Goal: Information Seeking & Learning: Learn about a topic

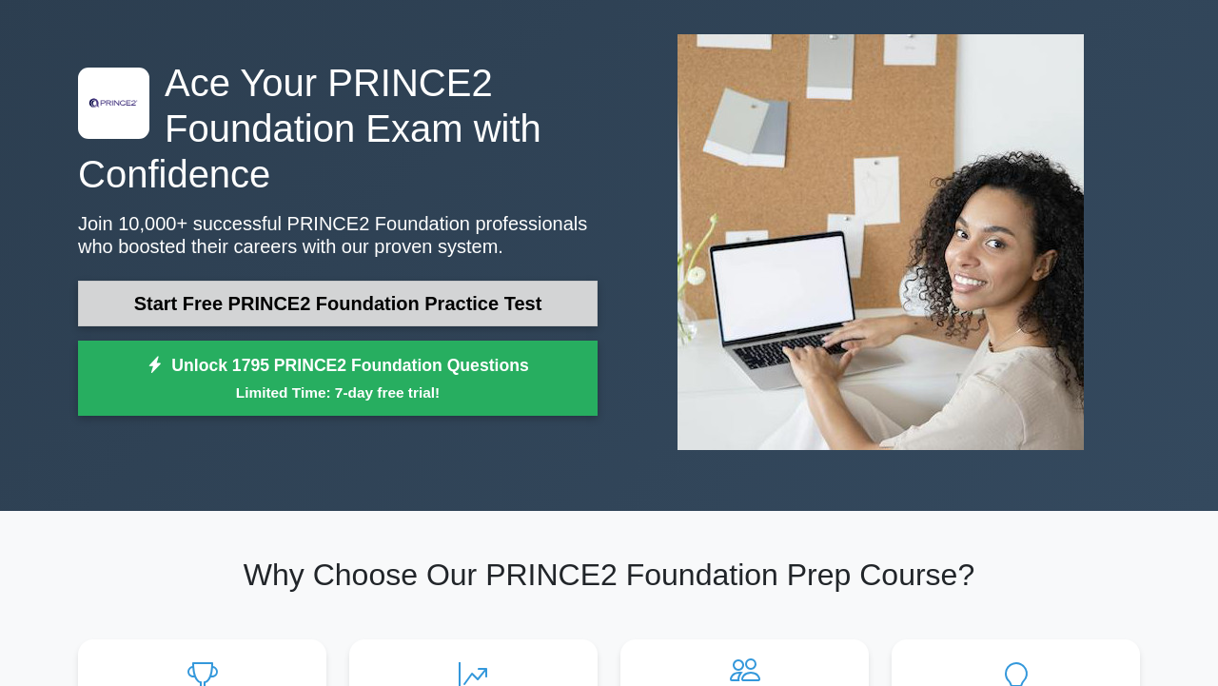
scroll to position [84, 0]
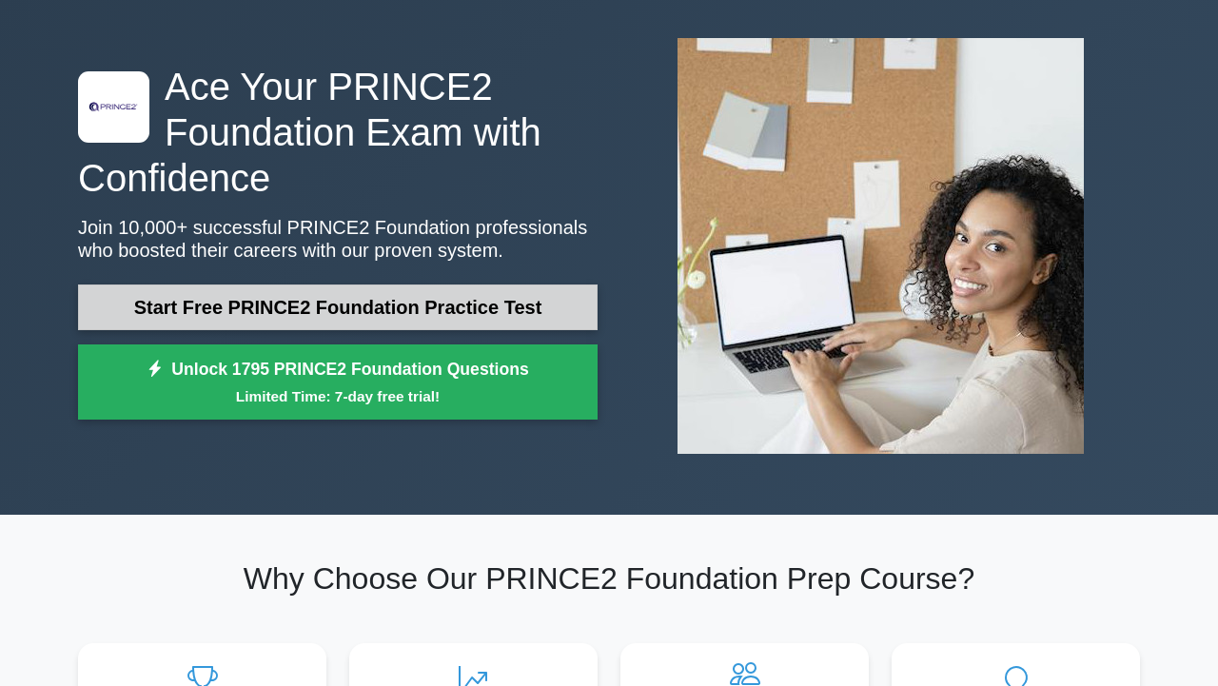
click at [391, 311] on link "Start Free PRINCE2 Foundation Practice Test" at bounding box center [337, 307] width 519 height 46
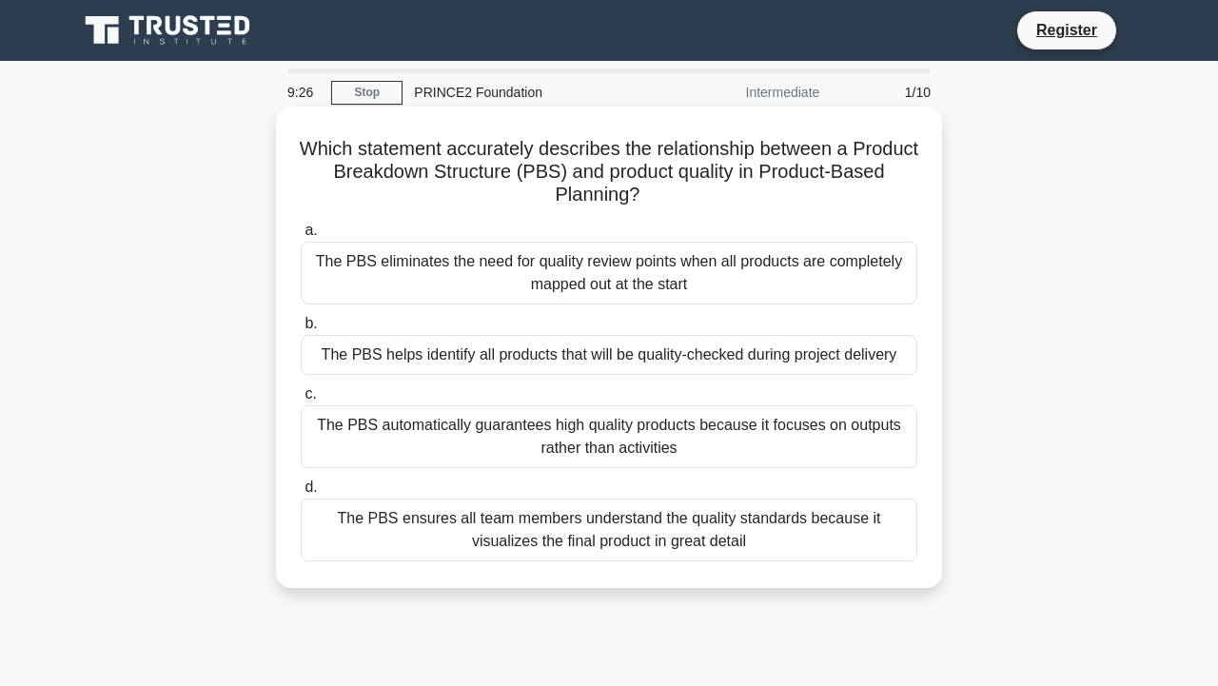
click at [594, 530] on div "The PBS ensures all team members understand the quality standards because it vi…" at bounding box center [609, 530] width 617 height 63
click at [301, 494] on input "d. The PBS ensures all team members understand the quality standards because it…" at bounding box center [301, 487] width 0 height 12
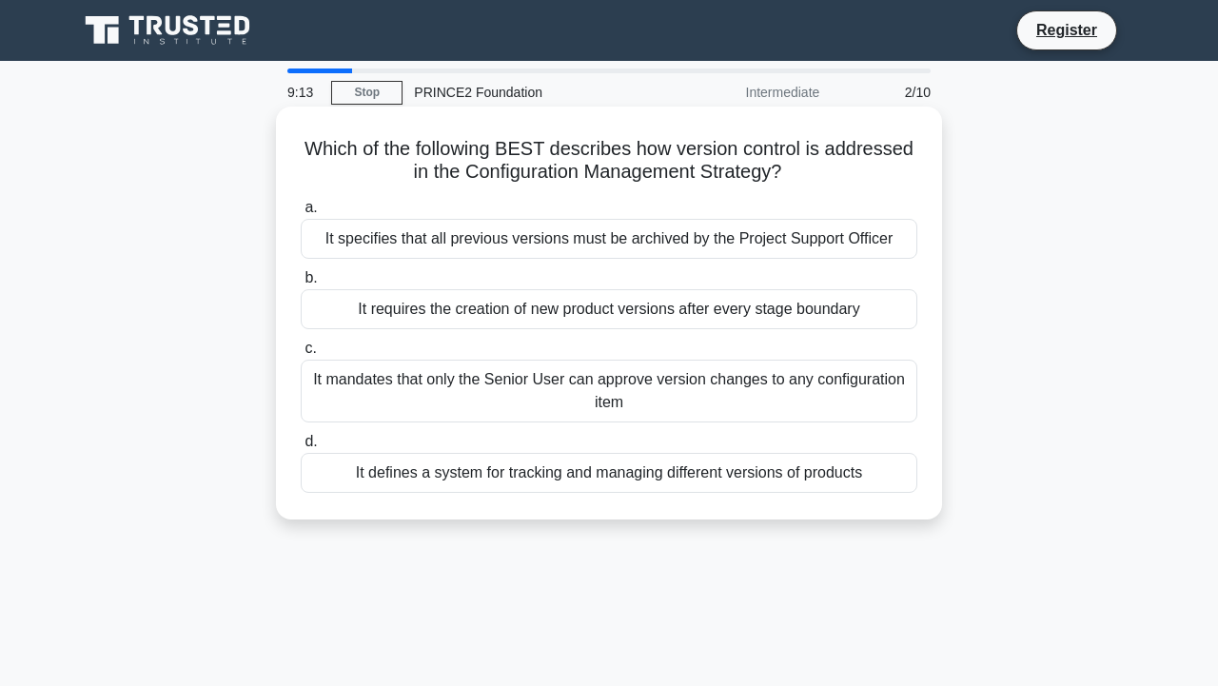
click at [590, 483] on div "It defines a system for tracking and managing different versions of products" at bounding box center [609, 473] width 617 height 40
click at [301, 448] on input "d. It defines a system for tracking and managing different versions of products" at bounding box center [301, 442] width 0 height 12
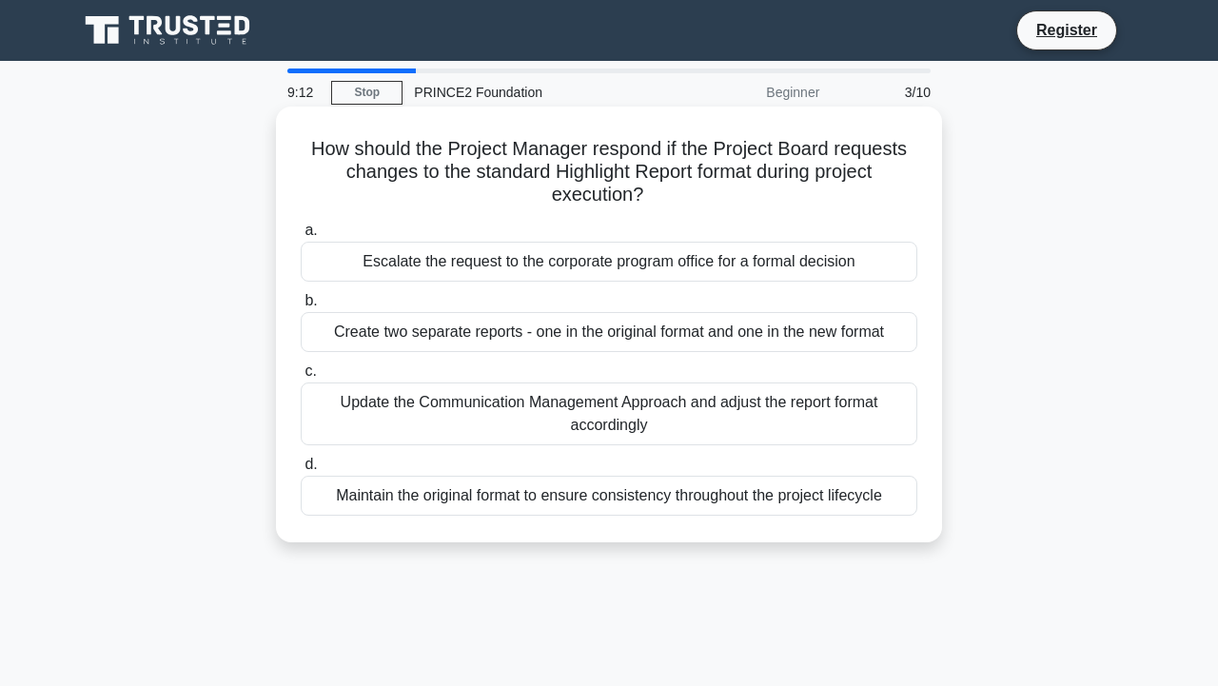
click at [570, 440] on div "Update the Communication Management Approach and adjust the report format accor…" at bounding box center [609, 413] width 617 height 63
click at [301, 378] on input "c. Update the Communication Management Approach and adjust the report format ac…" at bounding box center [301, 371] width 0 height 12
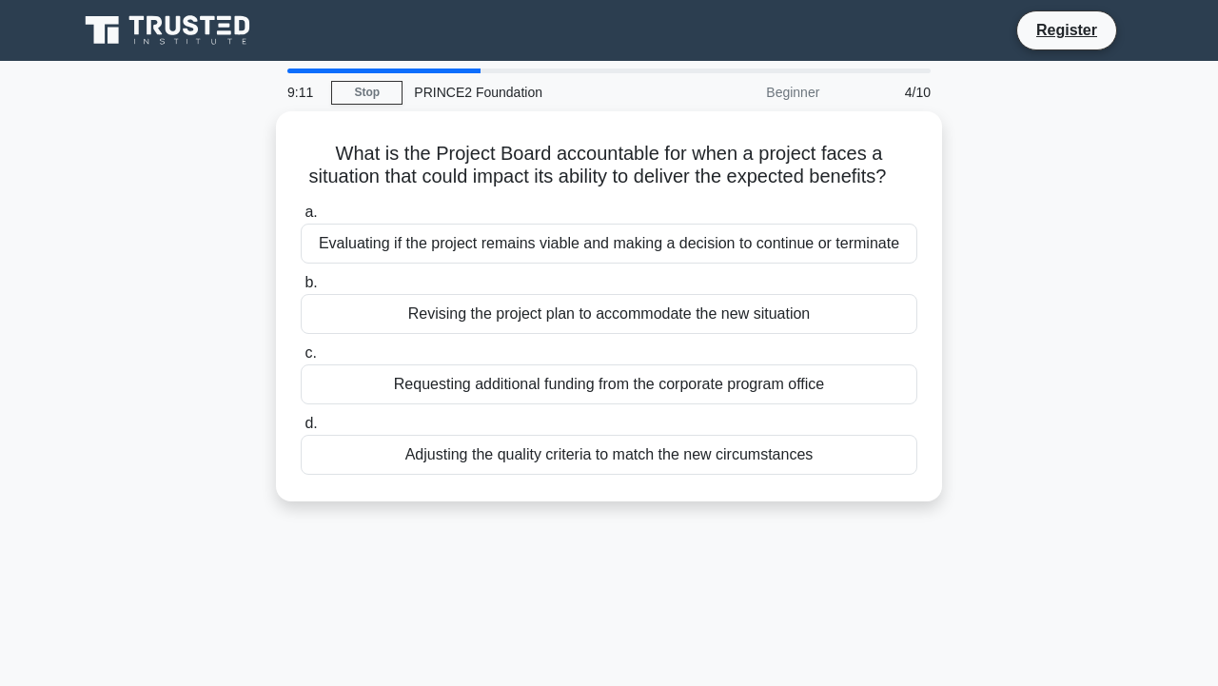
click at [570, 440] on div "Adjusting the quality criteria to match the new circumstances" at bounding box center [609, 455] width 617 height 40
click at [301, 430] on input "d. Adjusting the quality criteria to match the new circumstances" at bounding box center [301, 424] width 0 height 12
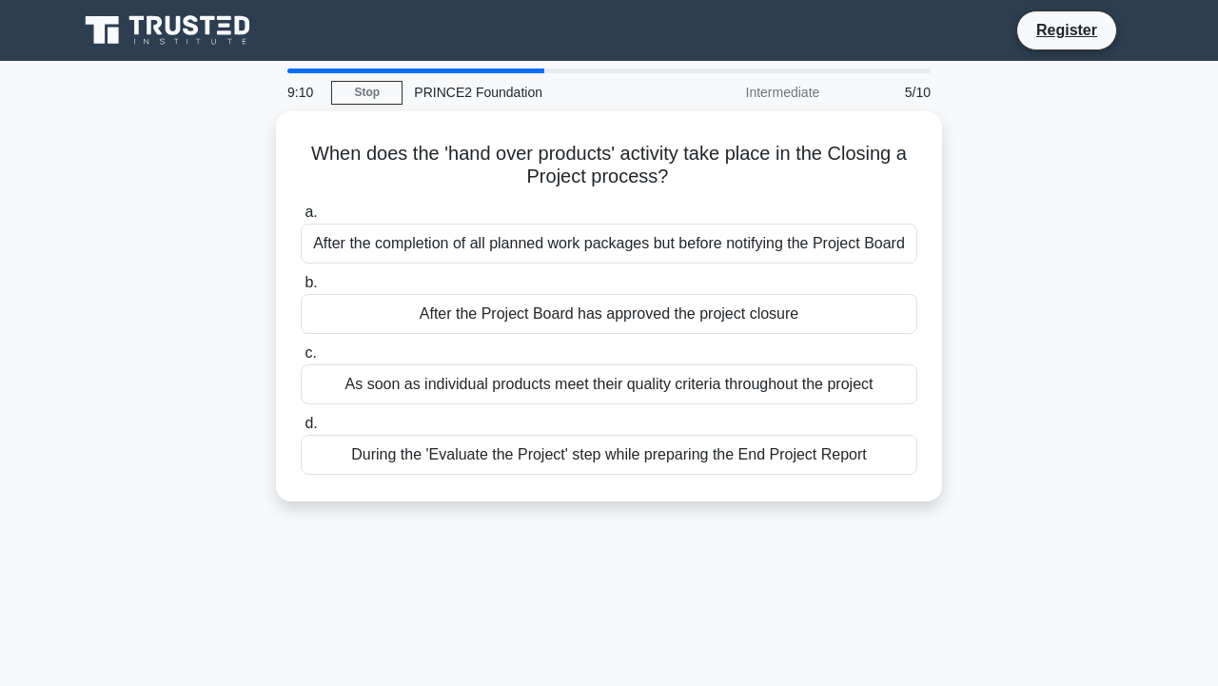
click at [570, 440] on div "During the 'Evaluate the Project' step while preparing the End Project Report" at bounding box center [609, 455] width 617 height 40
click at [301, 430] on input "d. During the 'Evaluate the Project' step while preparing the End Project Report" at bounding box center [301, 424] width 0 height 12
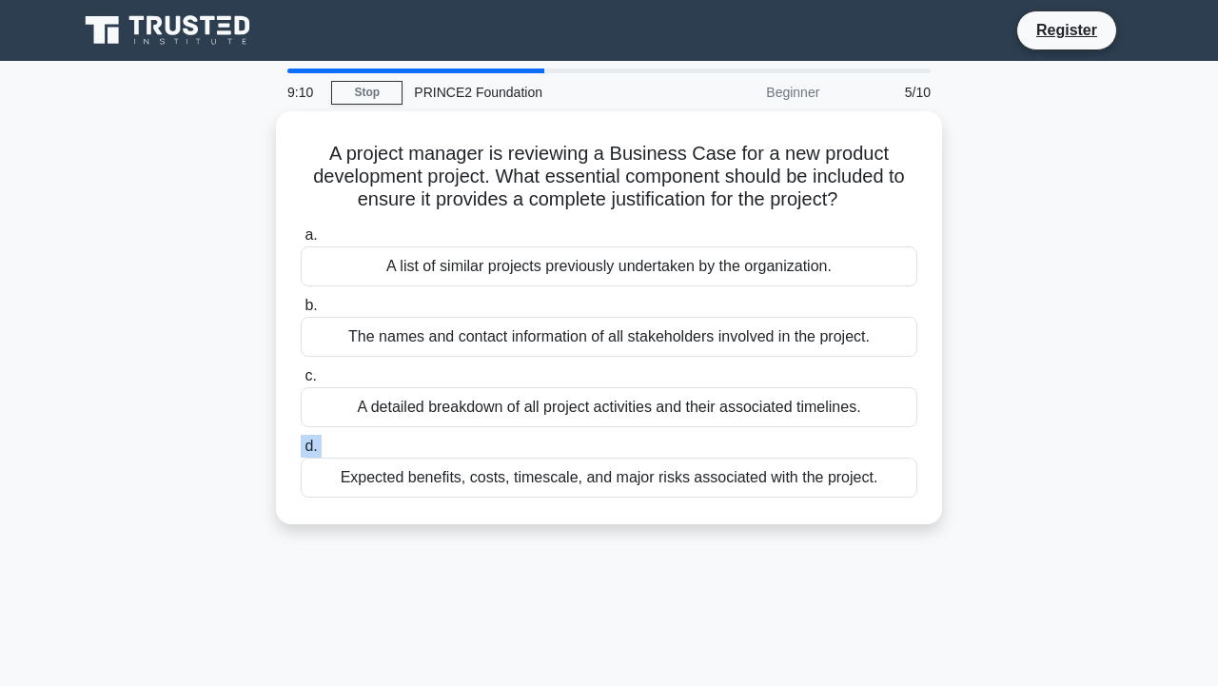
click at [570, 440] on label "d. Expected benefits, costs, timescale, and major risks associated with the pro…" at bounding box center [609, 466] width 617 height 63
click at [301, 441] on input "d. Expected benefits, costs, timescale, and major risks associated with the pro…" at bounding box center [301, 447] width 0 height 12
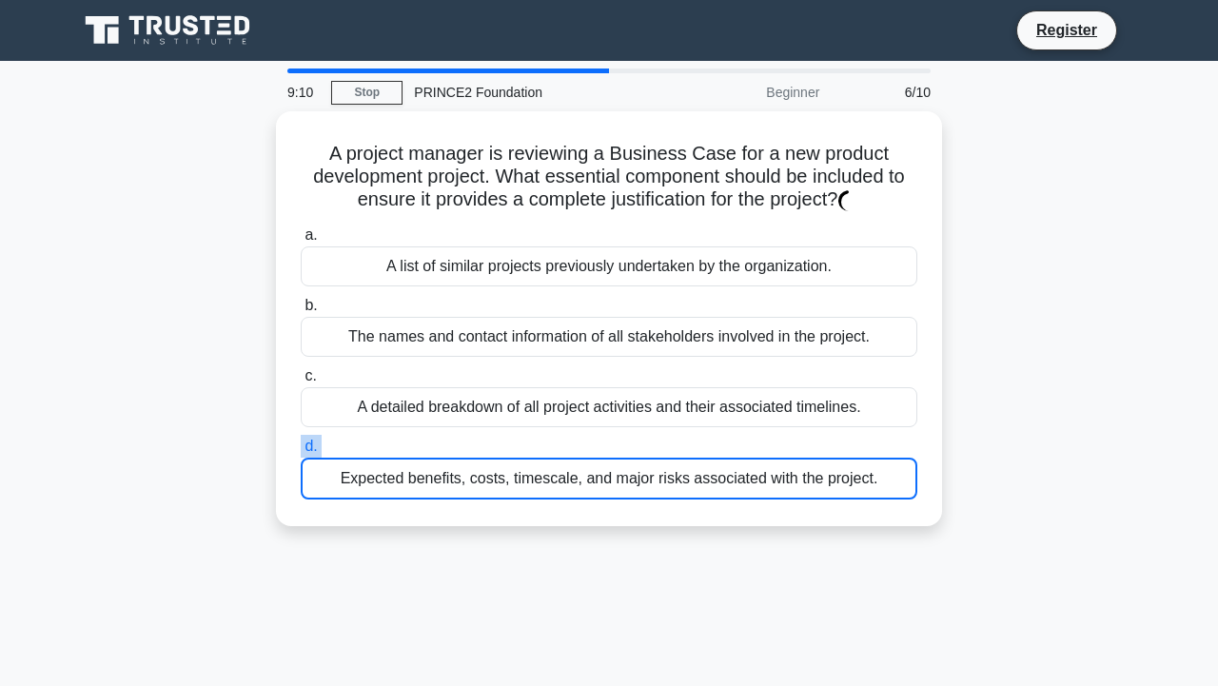
click at [570, 440] on label "d. Expected benefits, costs, timescale, and major risks associated with the pro…" at bounding box center [609, 467] width 617 height 65
click at [301, 441] on input "d. Expected benefits, costs, timescale, and major risks associated with the pro…" at bounding box center [301, 447] width 0 height 12
click at [570, 440] on label "d. Expected benefits, costs, timescale, and major risks associated with the pro…" at bounding box center [609, 467] width 617 height 65
click at [301, 441] on input "d. Expected benefits, costs, timescale, and major risks associated with the pro…" at bounding box center [301, 447] width 0 height 12
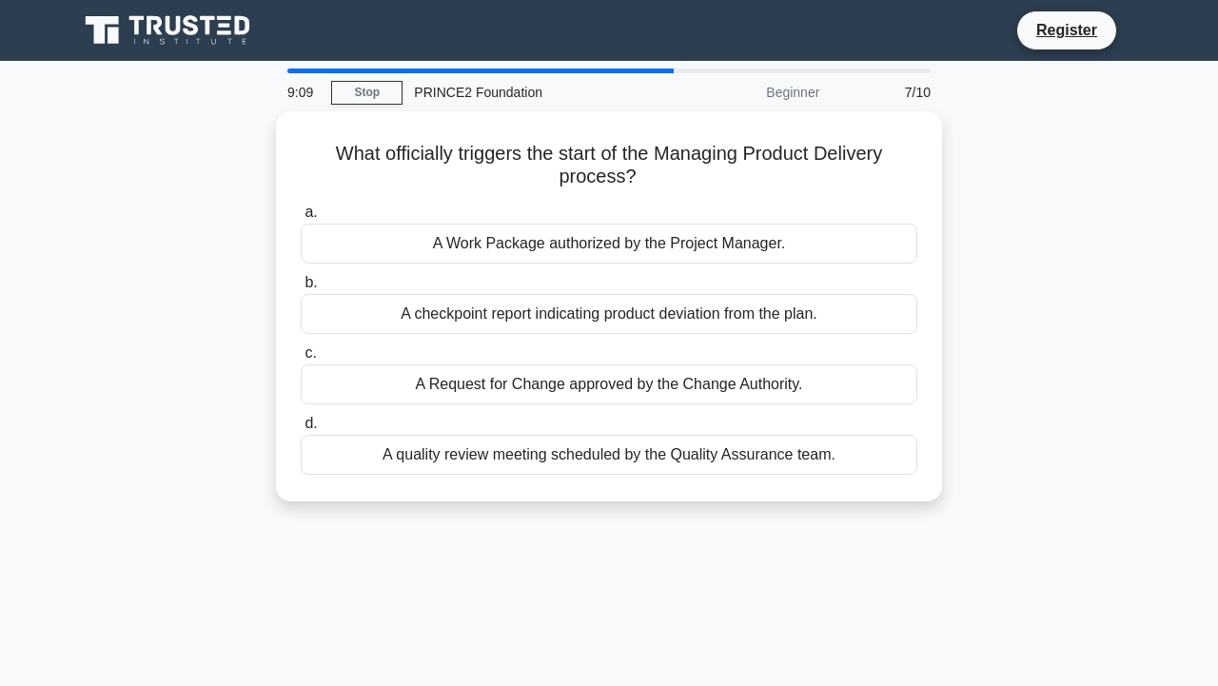
click at [570, 440] on div "A quality review meeting scheduled by the Quality Assurance team." at bounding box center [609, 455] width 617 height 40
click at [301, 430] on input "d. A quality review meeting scheduled by the Quality Assurance team." at bounding box center [301, 424] width 0 height 12
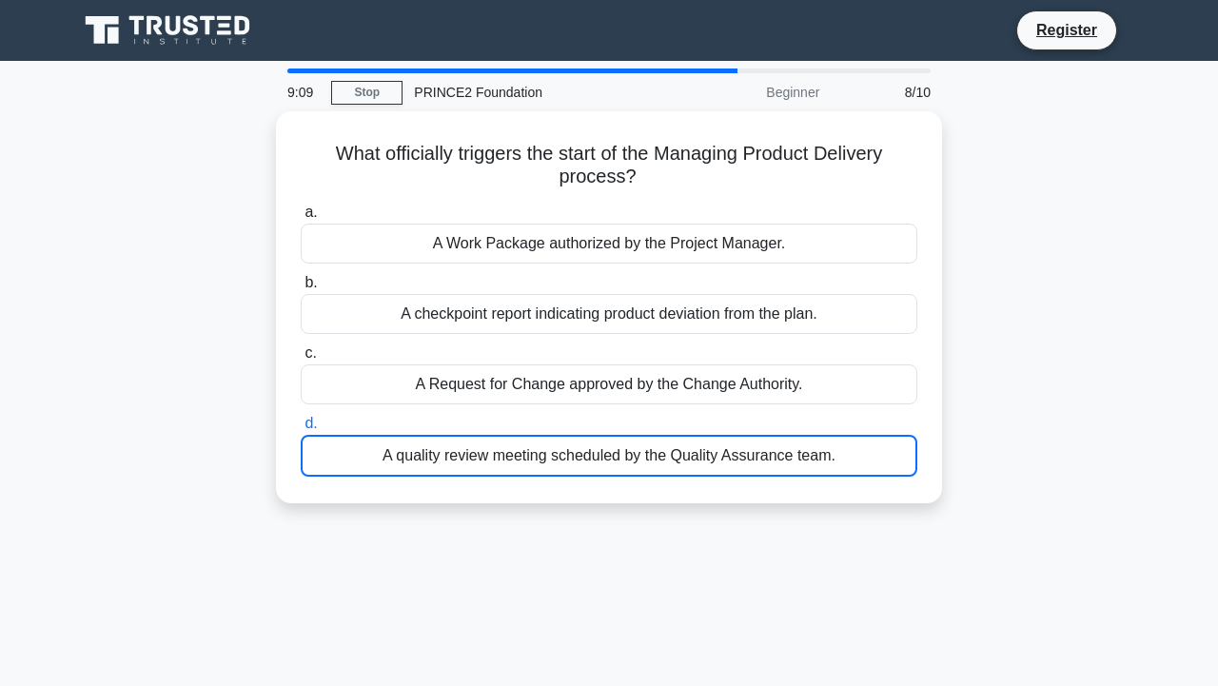
click at [570, 440] on div "A quality review meeting scheduled by the Quality Assurance team." at bounding box center [609, 456] width 617 height 42
click at [301, 430] on input "d. A quality review meeting scheduled by the Quality Assurance team." at bounding box center [301, 424] width 0 height 12
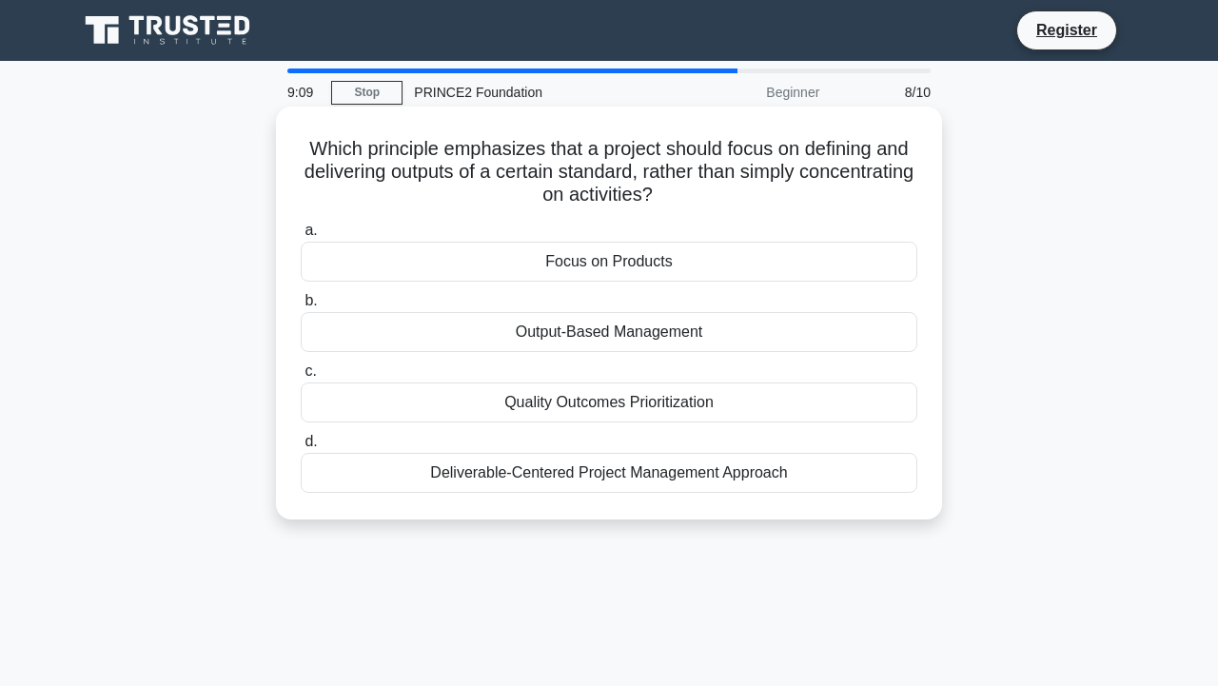
click at [553, 391] on div "Quality Outcomes Prioritization" at bounding box center [609, 402] width 617 height 40
click at [301, 378] on input "c. Quality Outcomes Prioritization" at bounding box center [301, 371] width 0 height 12
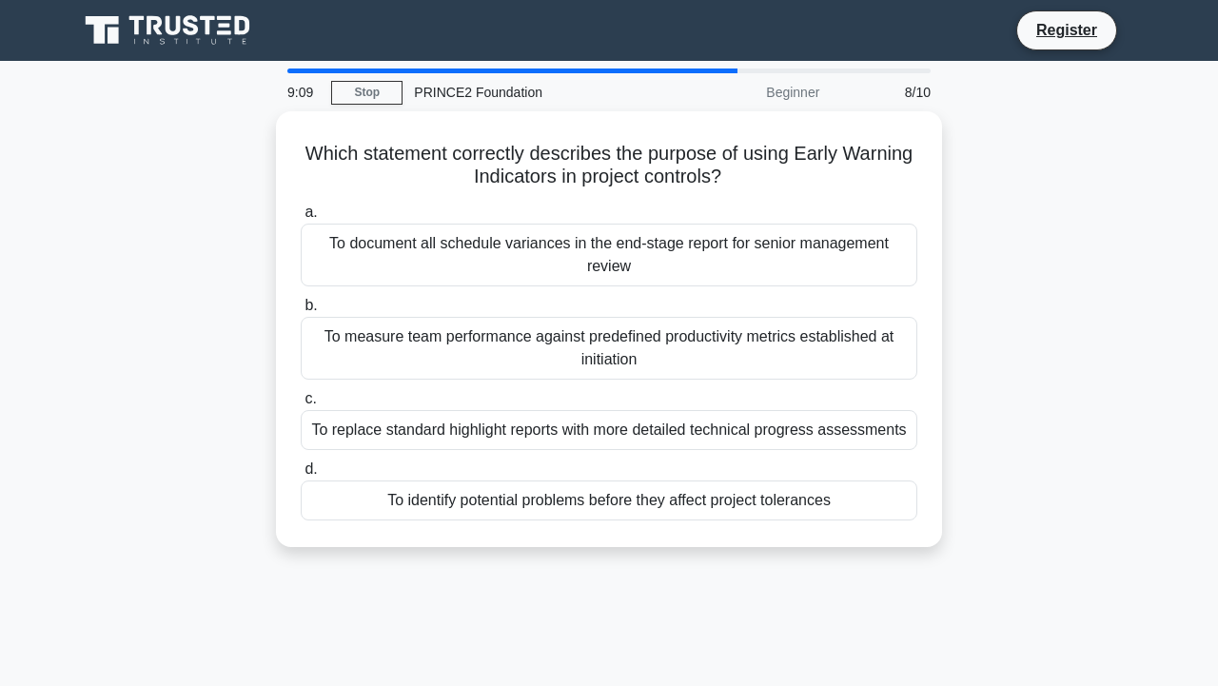
click at [553, 391] on label "c. To replace standard highlight reports with more detailed technical progress …" at bounding box center [609, 418] width 617 height 63
click at [301, 393] on input "c. To replace standard highlight reports with more detailed technical progress …" at bounding box center [301, 399] width 0 height 12
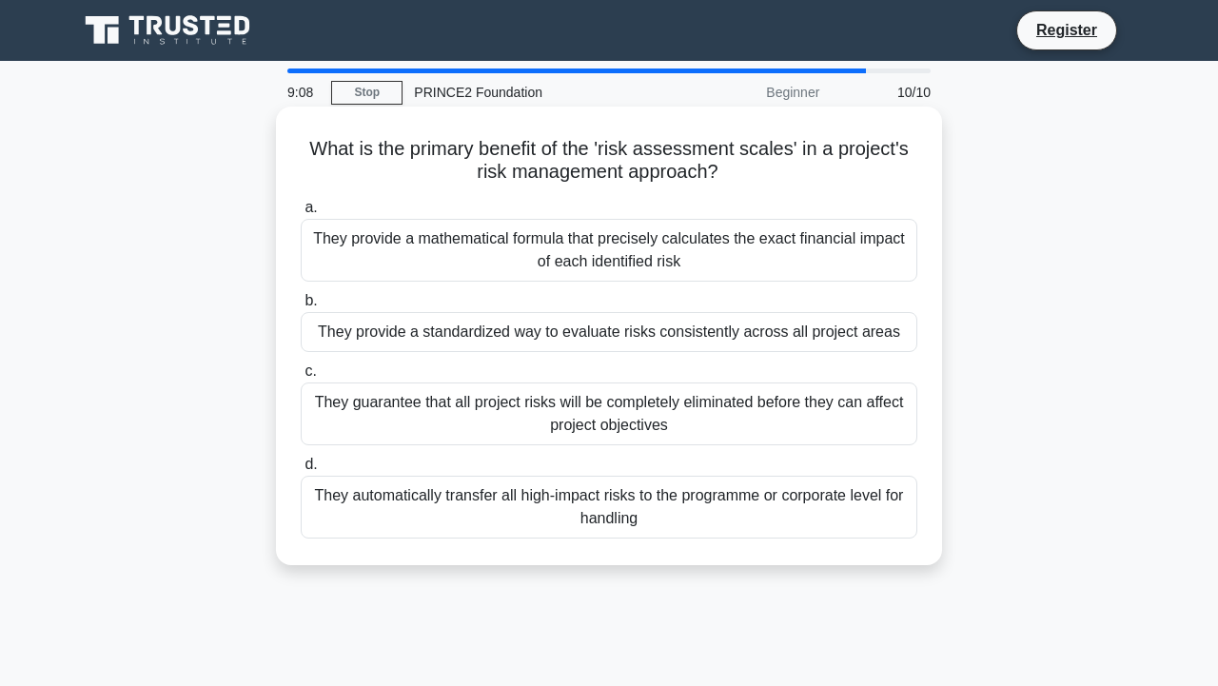
click at [539, 335] on div "They provide a standardized way to evaluate risks consistently across all proje…" at bounding box center [609, 332] width 617 height 40
click at [301, 307] on input "b. They provide a standardized way to evaluate risks consistently across all pr…" at bounding box center [301, 301] width 0 height 12
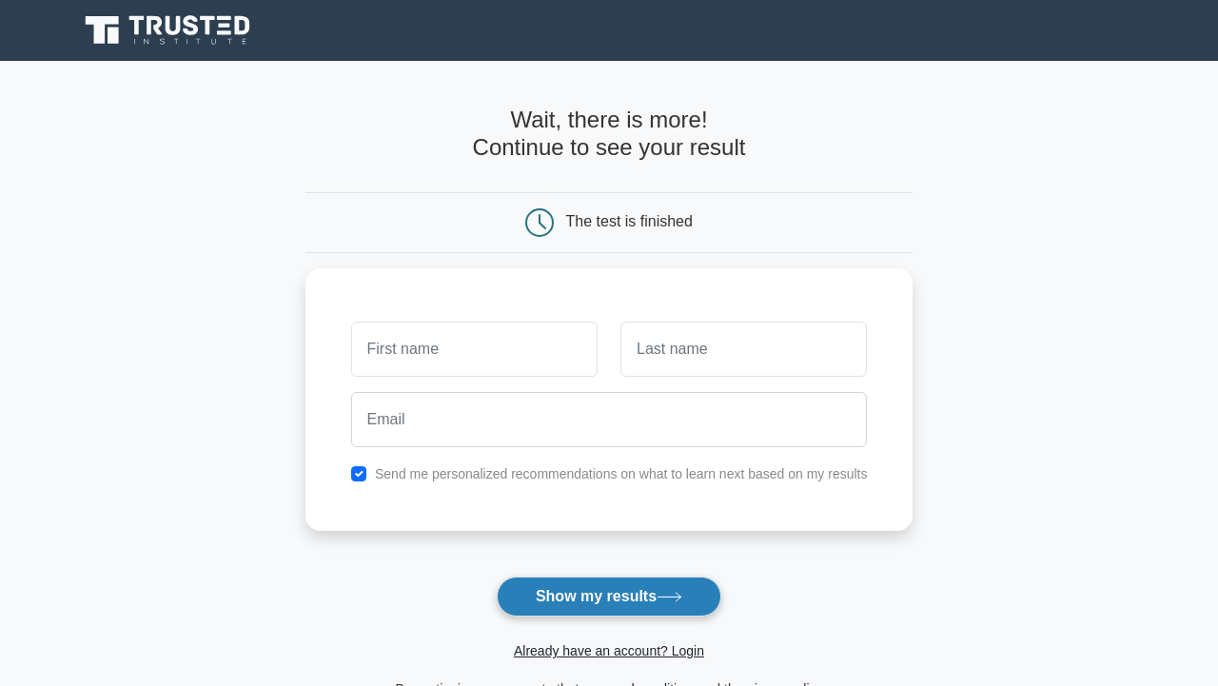
click at [607, 613] on button "Show my results" at bounding box center [609, 597] width 225 height 40
